Goal: Transaction & Acquisition: Purchase product/service

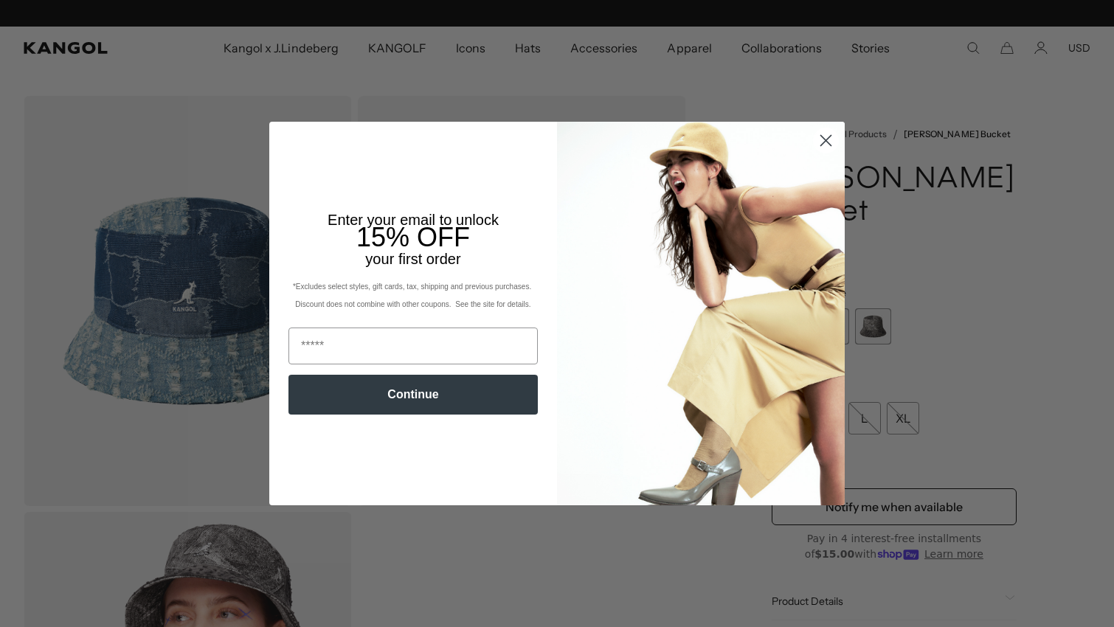
scroll to position [0, 304]
